Goal: Transaction & Acquisition: Purchase product/service

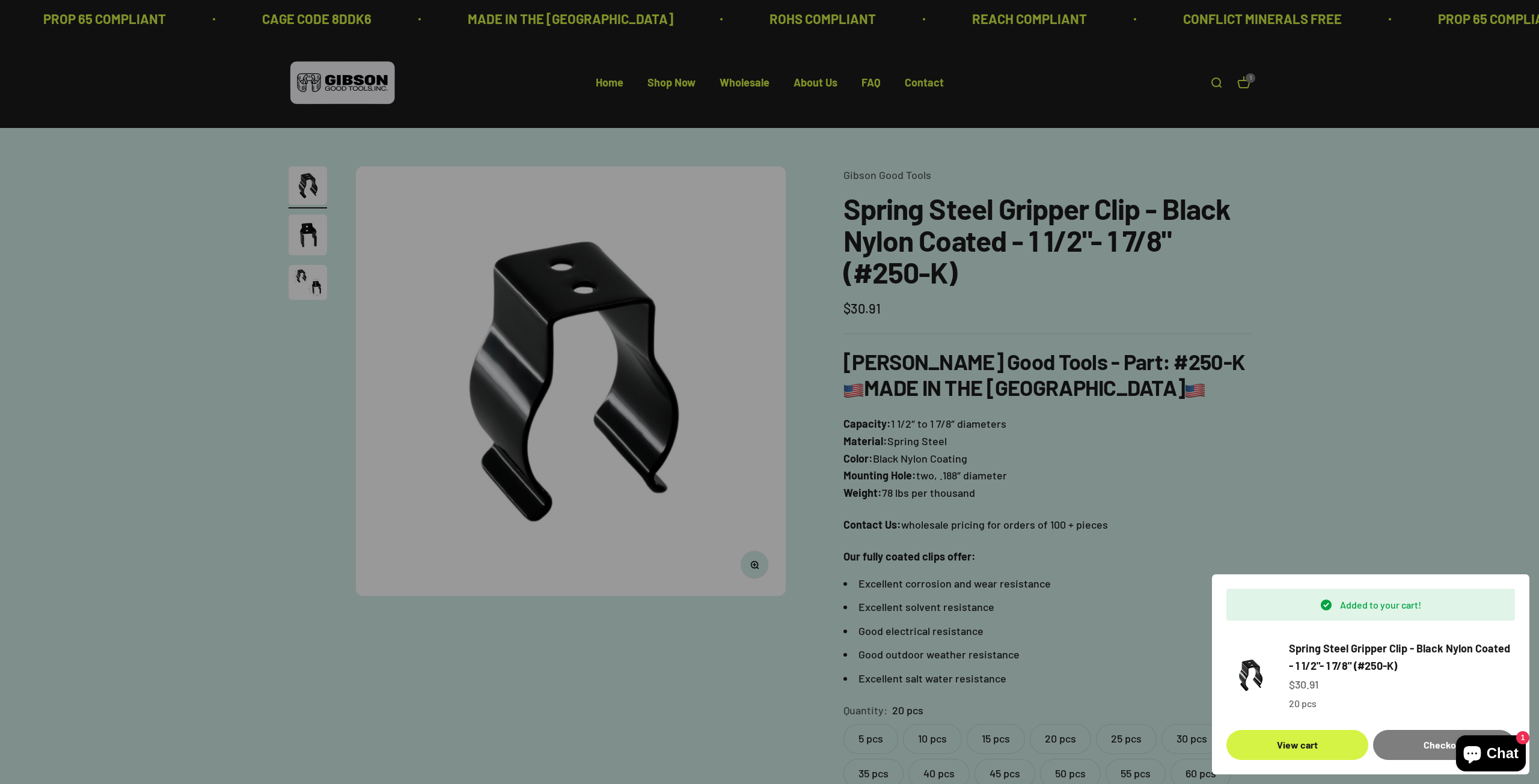
scroll to position [240, 0]
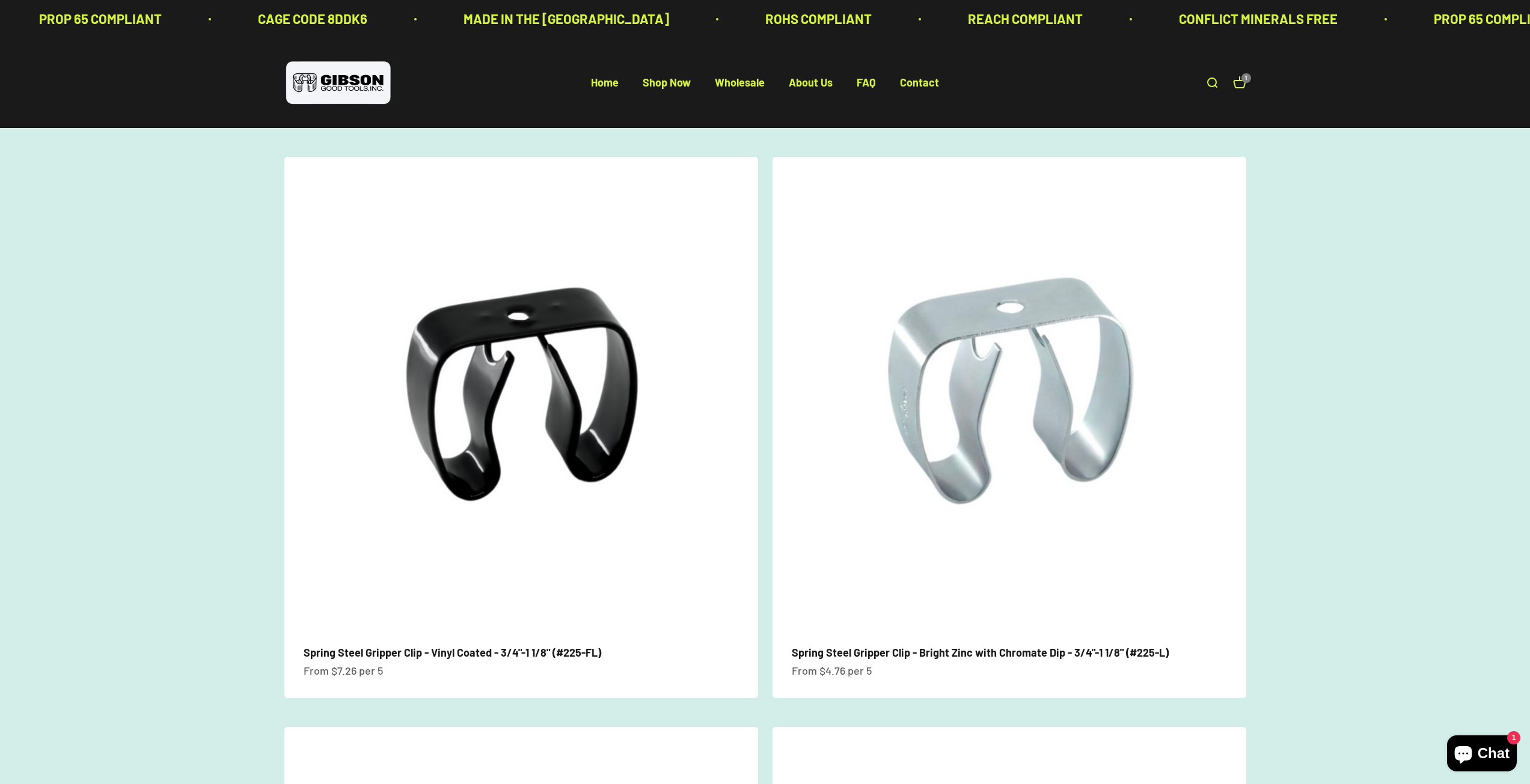
click at [1207, 82] on link "Open search" at bounding box center [1211, 83] width 13 height 13
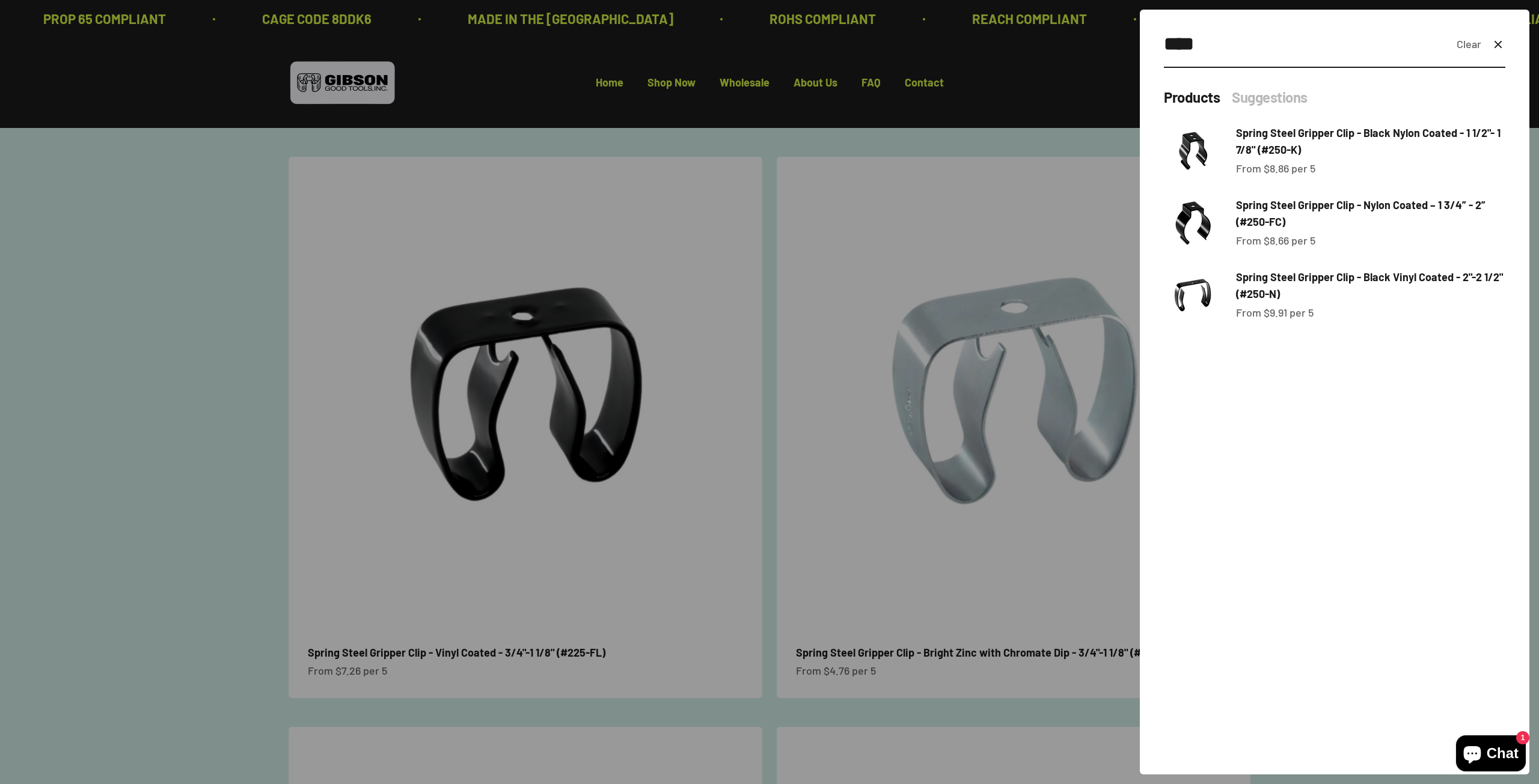
click at [1500, 42] on icon "button" at bounding box center [1498, 44] width 6 height 6
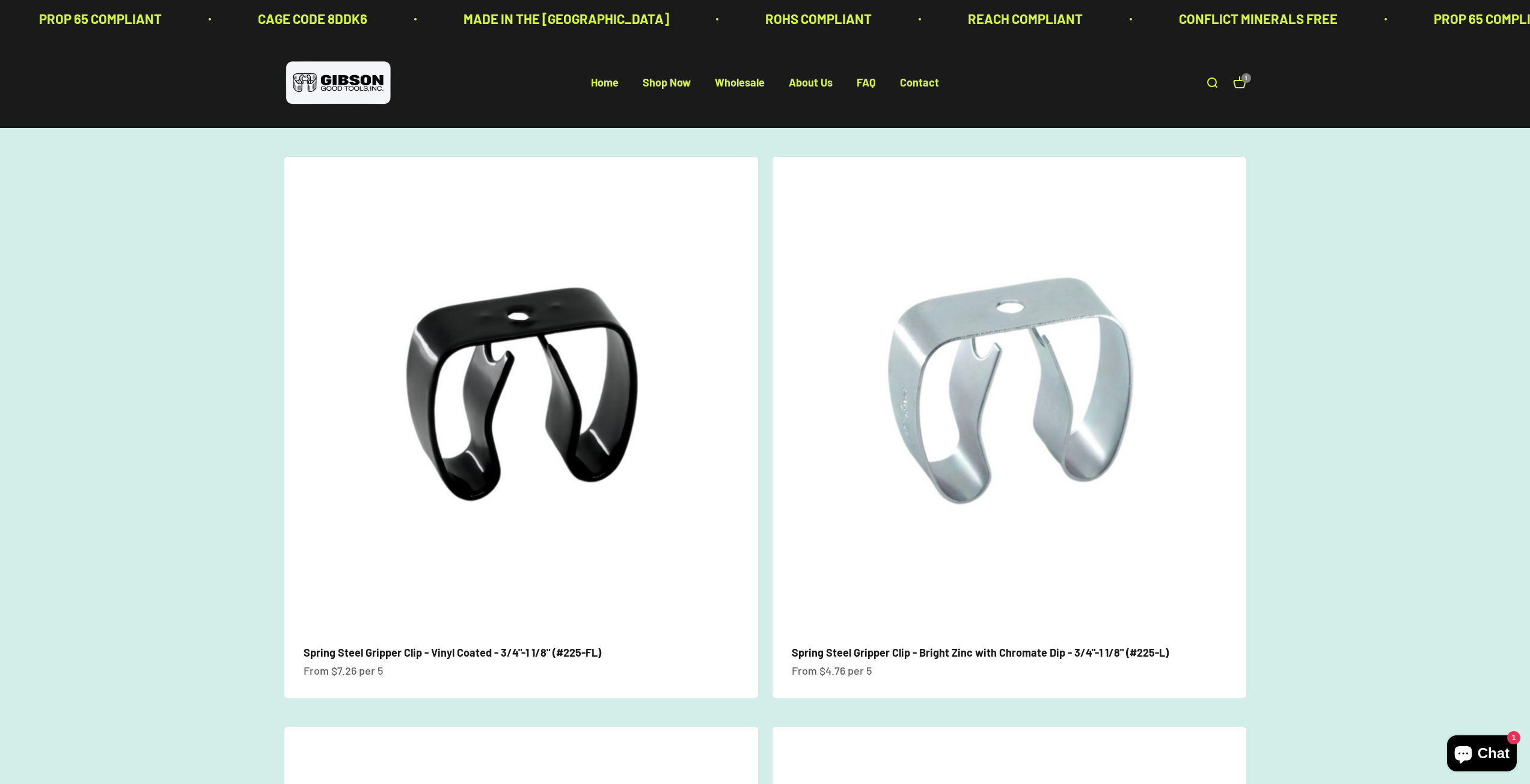
click at [1211, 82] on link "Open search" at bounding box center [1211, 83] width 13 height 13
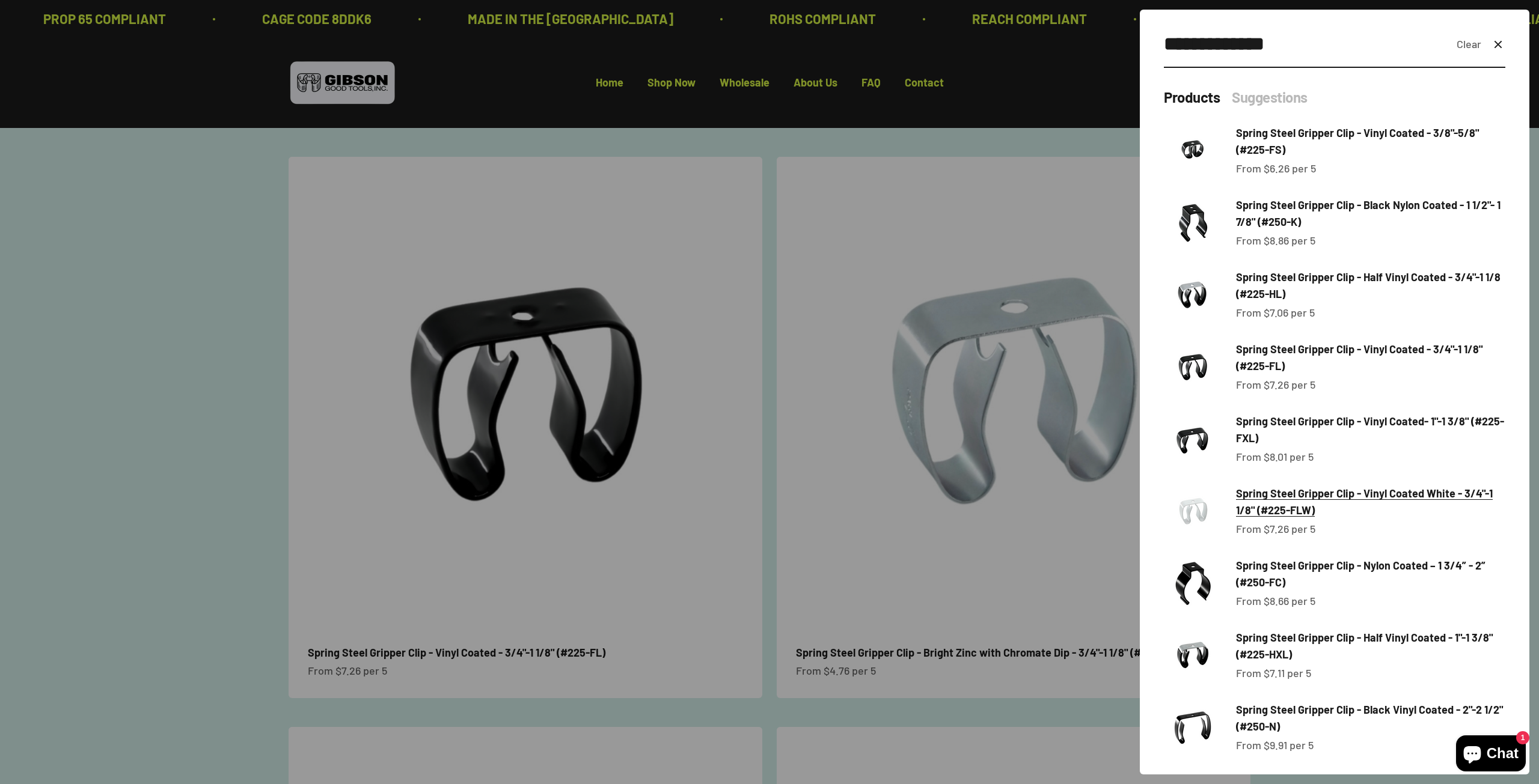
scroll to position [78, 0]
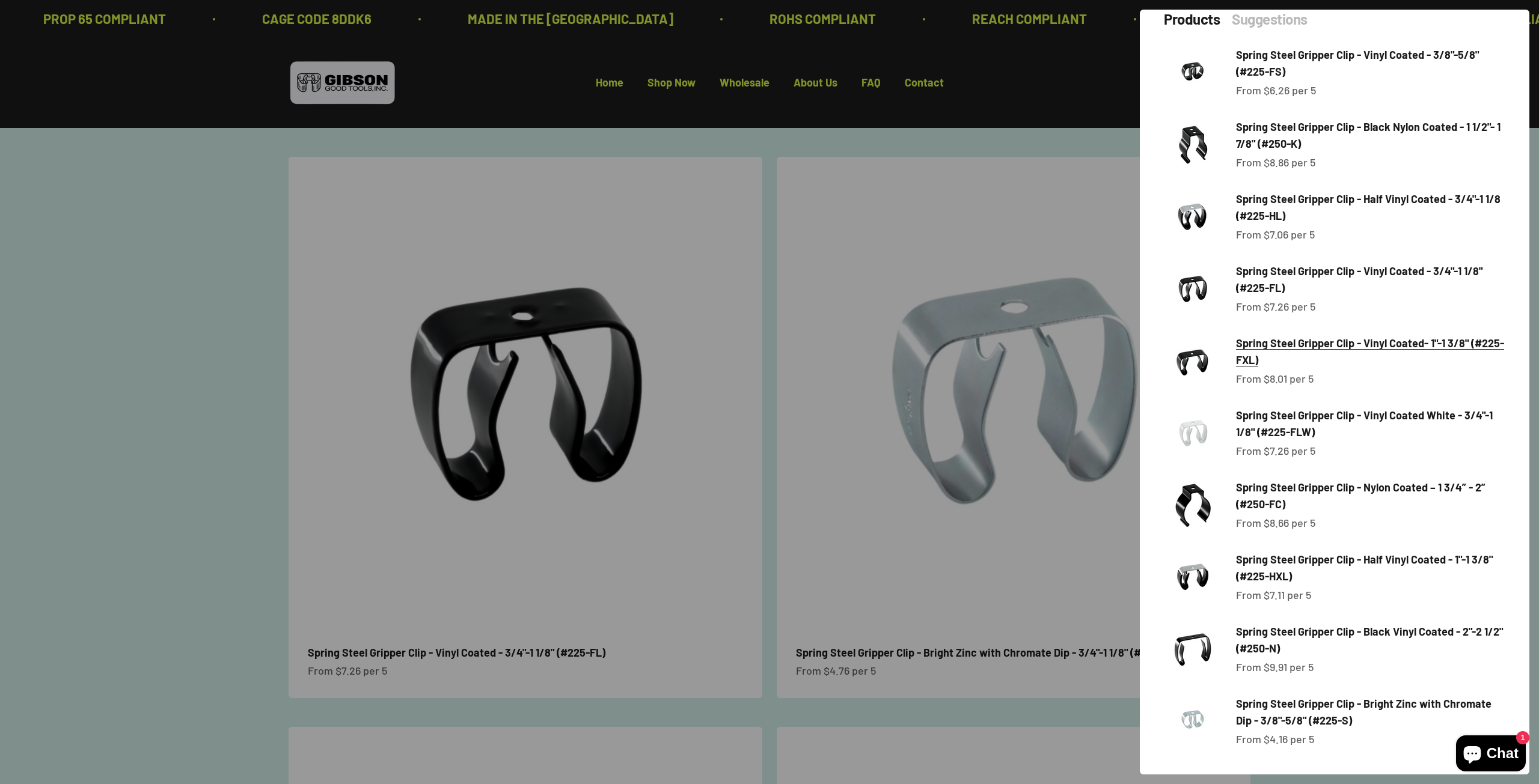
type input "**********"
click at [1317, 341] on span "Spring Steel Gripper Clip - Vinyl Coated- 1"-1 3/8" (#225-FXL)" at bounding box center [1370, 352] width 268 height 31
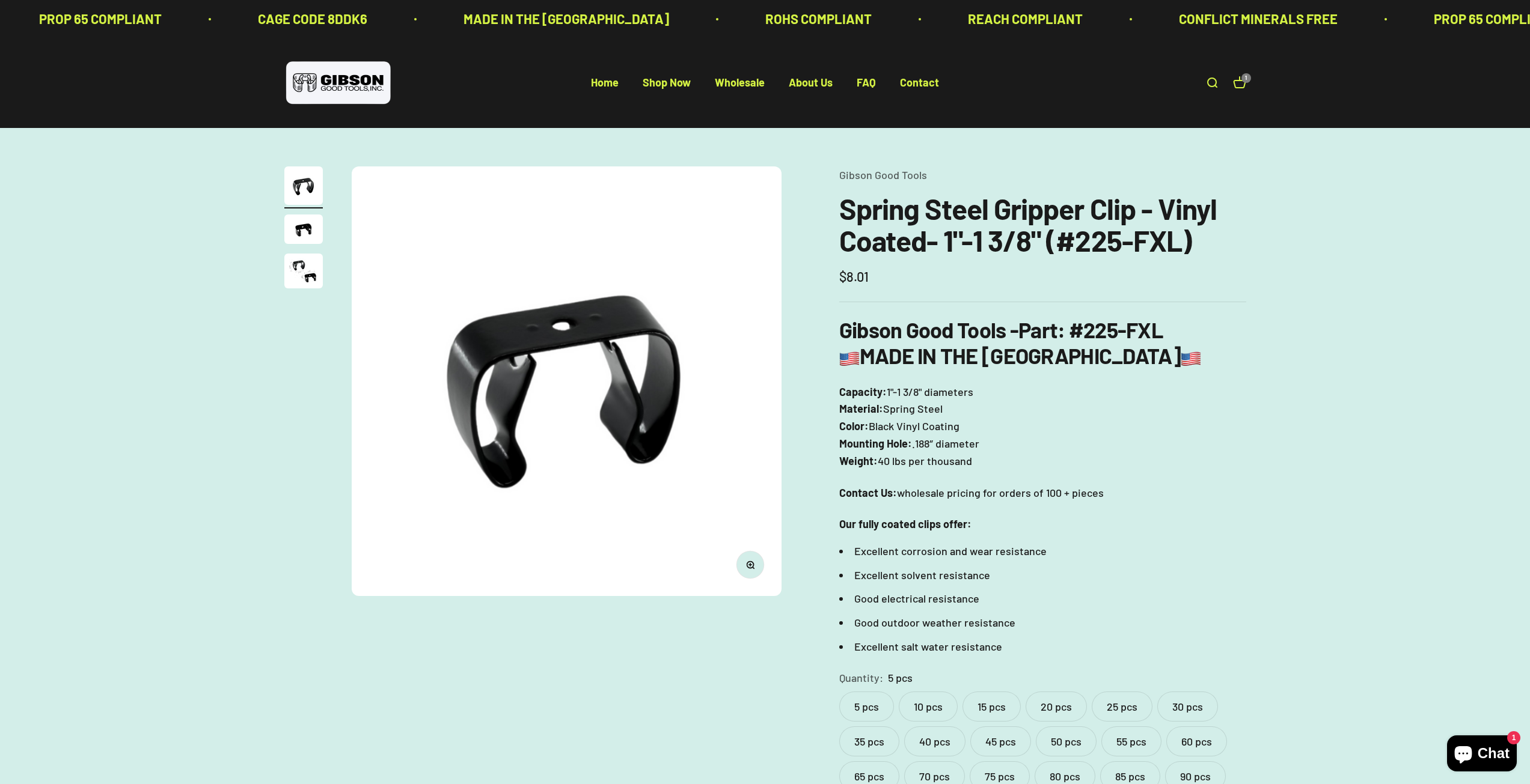
click at [1056, 703] on label "20 pcs" at bounding box center [1056, 706] width 61 height 30
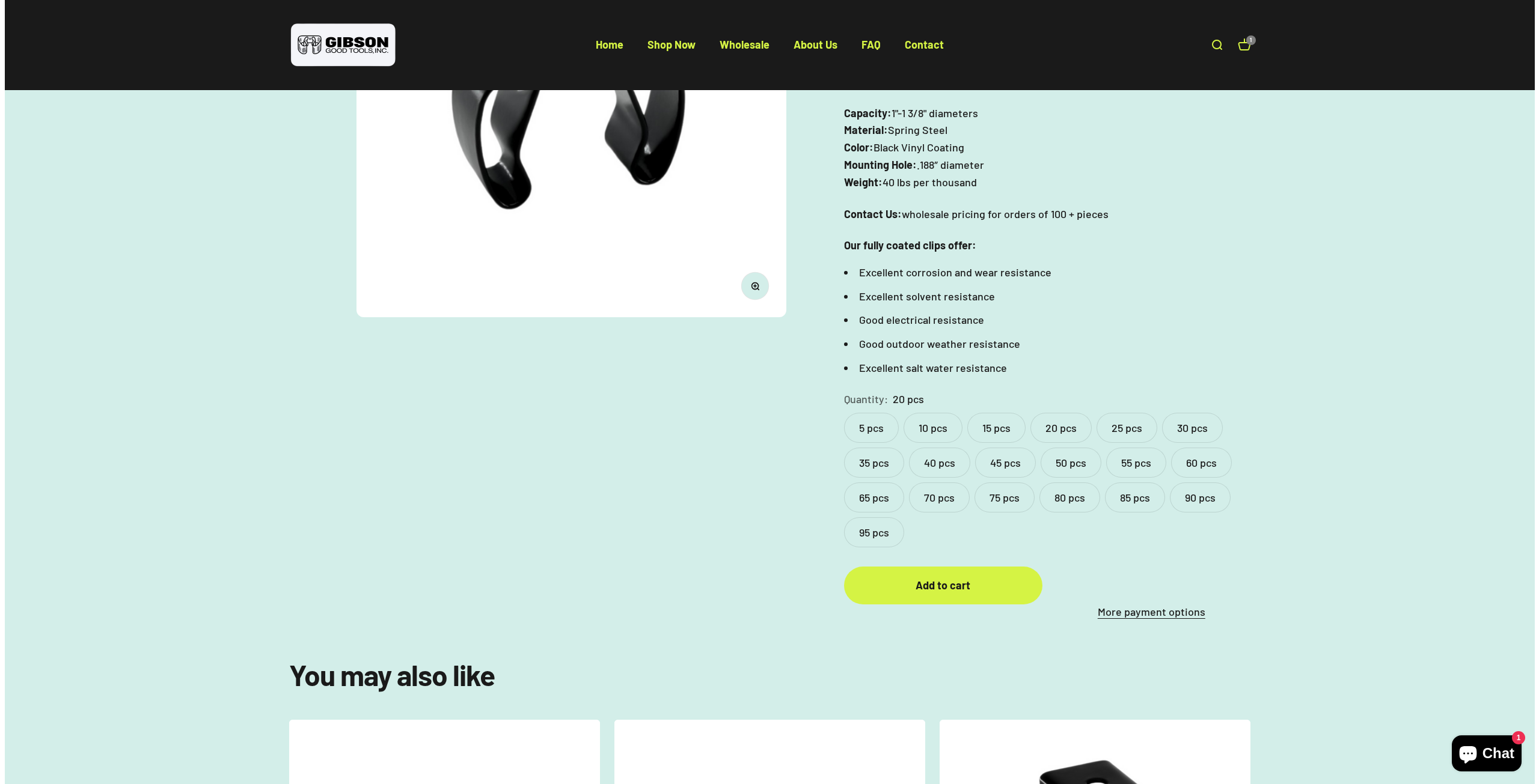
scroll to position [360, 0]
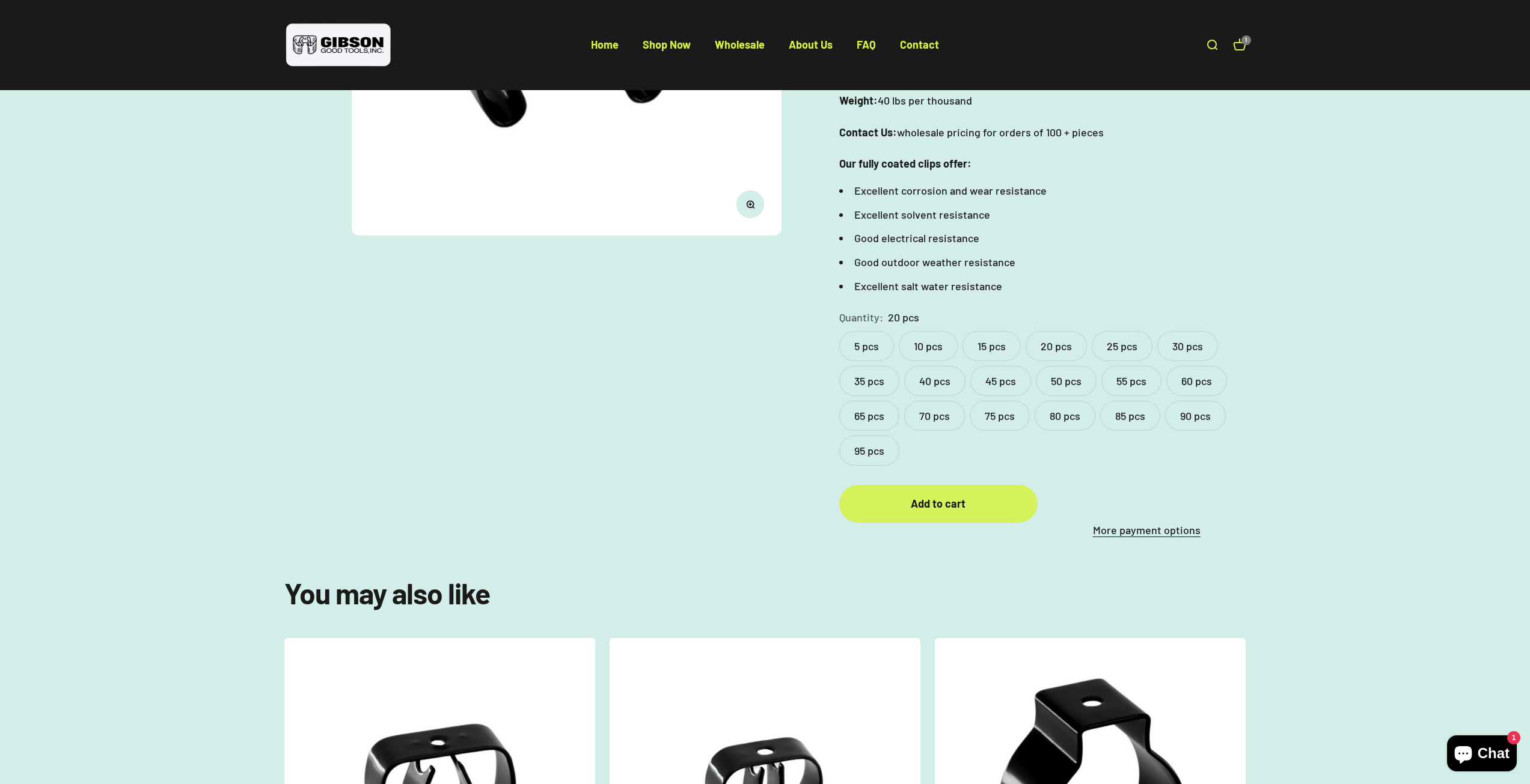
click at [940, 503] on div "Add to cart" at bounding box center [938, 504] width 150 height 18
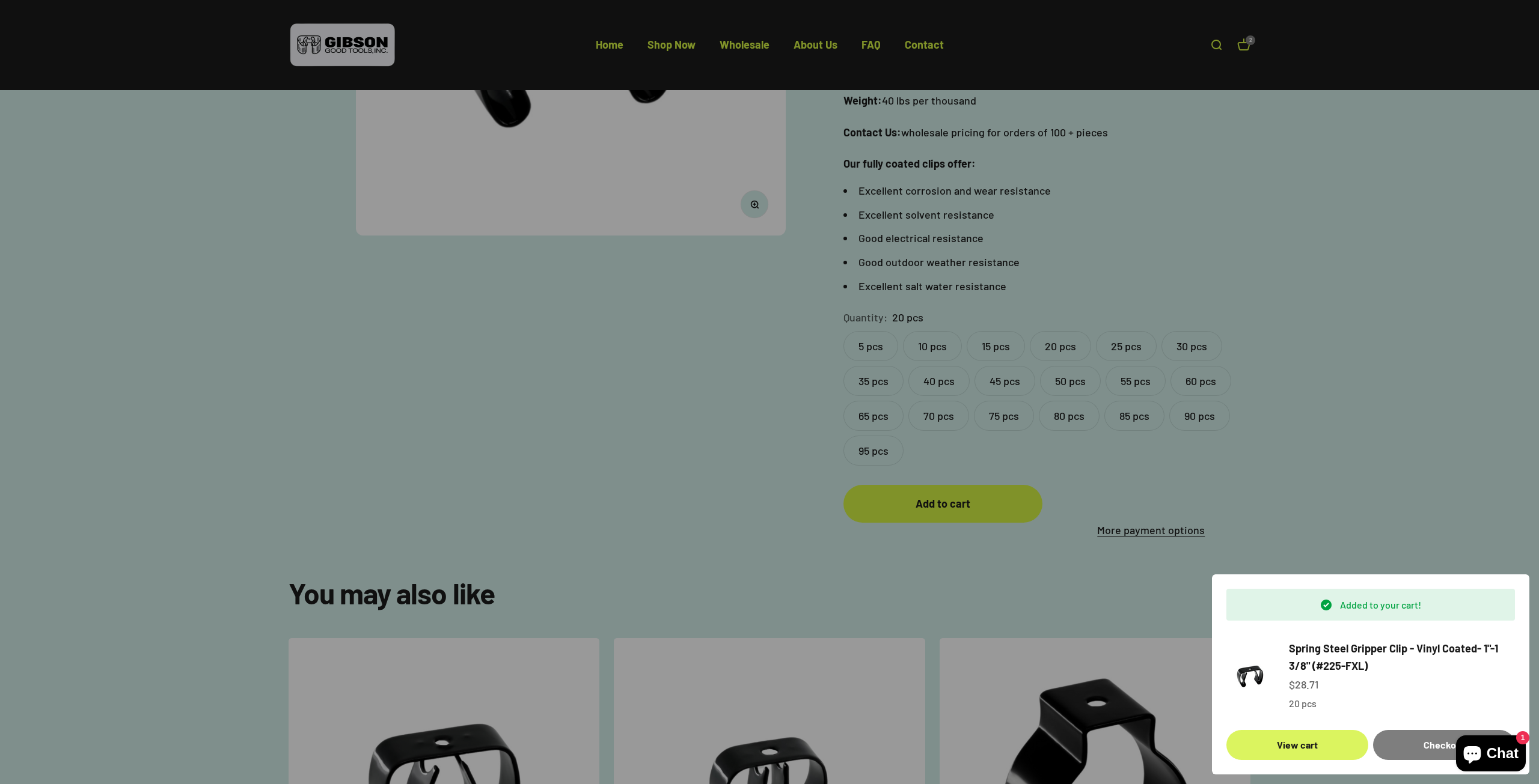
click at [1294, 743] on link "View cart" at bounding box center [1298, 745] width 142 height 30
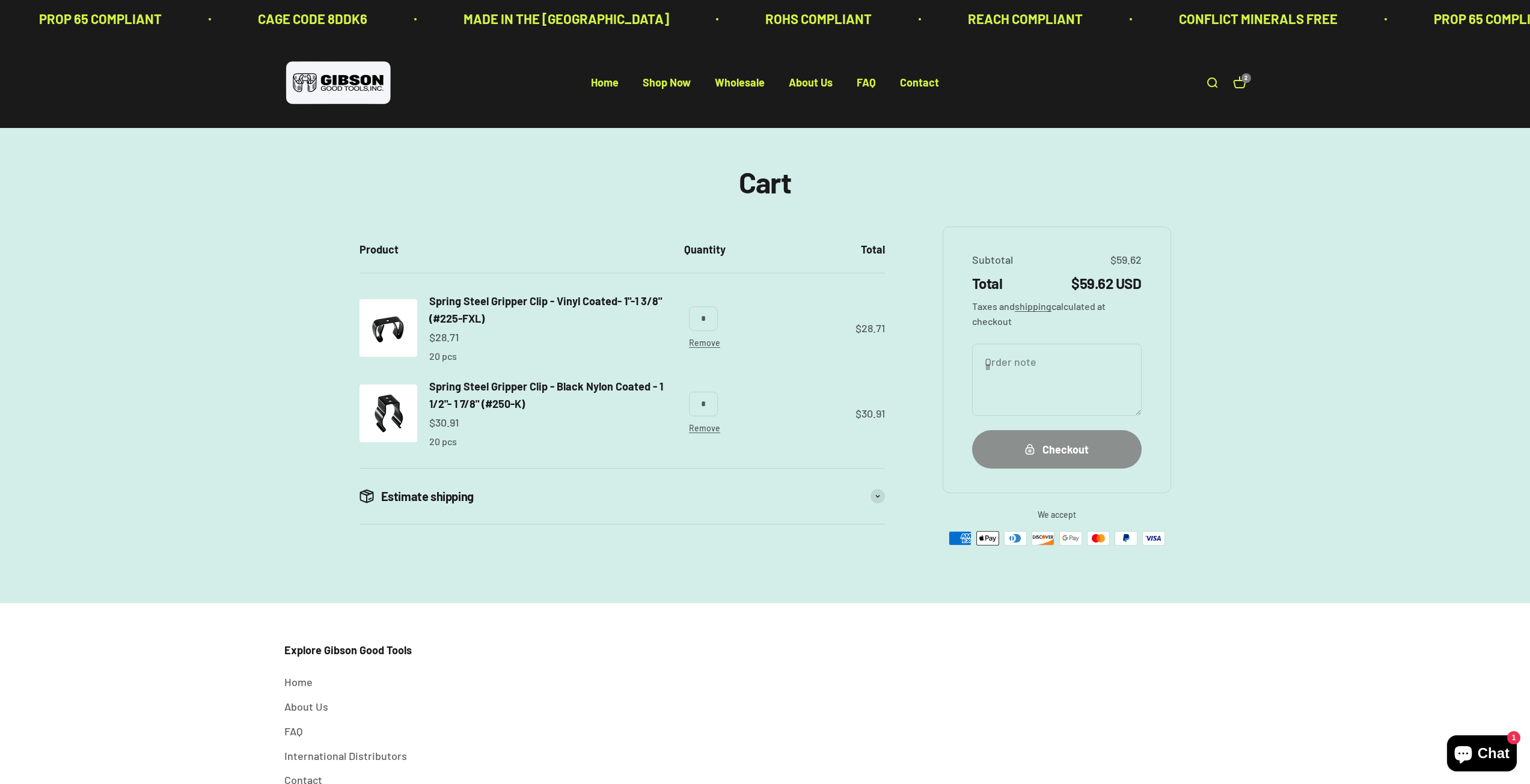
click at [1058, 454] on div "Checkout" at bounding box center [1056, 450] width 121 height 18
